Goal: Use online tool/utility: Utilize a website feature to perform a specific function

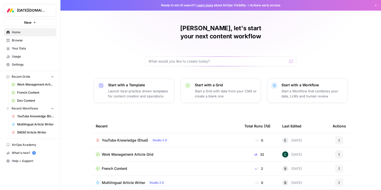
click at [35, 115] on span "YouTube Knowledge (Ehud)" at bounding box center [35, 116] width 37 height 5
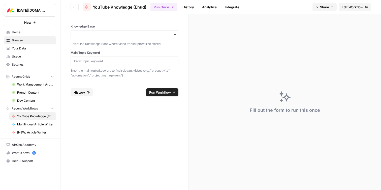
click at [21, 48] on span "Your Data" at bounding box center [33, 48] width 42 height 5
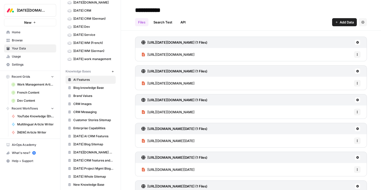
scroll to position [73, 0]
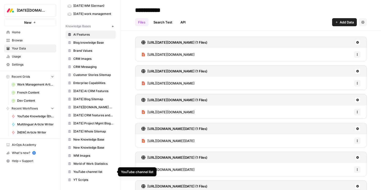
click at [82, 172] on span "YouTube channel list" at bounding box center [93, 171] width 40 height 5
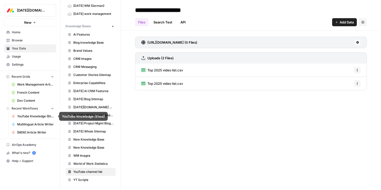
click at [27, 115] on span "YouTube Knowledge (Ehud)" at bounding box center [35, 116] width 37 height 5
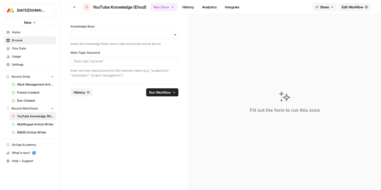
click at [94, 32] on div "button" at bounding box center [125, 34] width 108 height 9
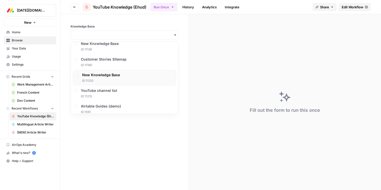
scroll to position [244, 0]
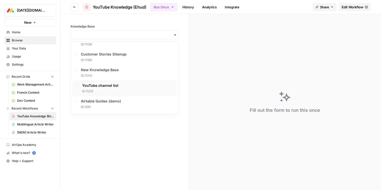
click at [99, 88] on div "YouTube channel list ID: 11215" at bounding box center [100, 88] width 36 height 11
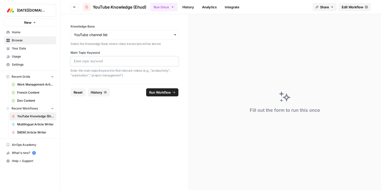
click at [86, 60] on p at bounding box center [124, 61] width 101 height 5
click at [164, 91] on span "Run Workflow" at bounding box center [160, 92] width 22 height 5
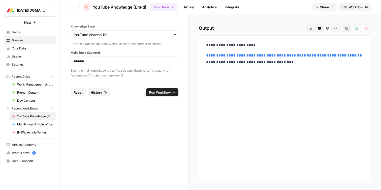
click at [269, 56] on link "**********" at bounding box center [284, 55] width 156 height 4
click at [351, 7] on span "Edit Workflow" at bounding box center [353, 7] width 22 height 5
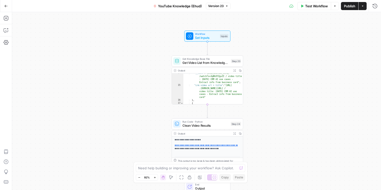
scroll to position [102, 0]
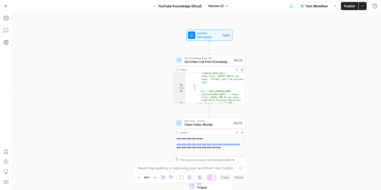
click at [6, 30] on icon "button" at bounding box center [6, 30] width 5 height 5
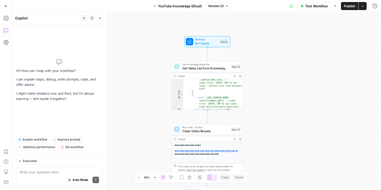
click at [6, 7] on icon "button" at bounding box center [6, 6] width 4 height 4
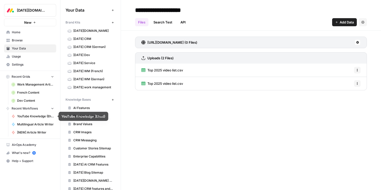
click at [32, 118] on link "YouTube Knowledge (Ehud)" at bounding box center [32, 116] width 47 height 8
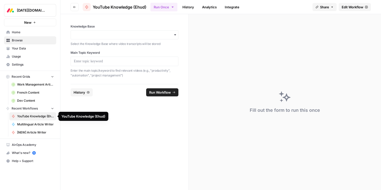
click at [37, 115] on span "YouTube Knowledge (Ehud)" at bounding box center [35, 116] width 37 height 5
